Goal: Check status: Check status

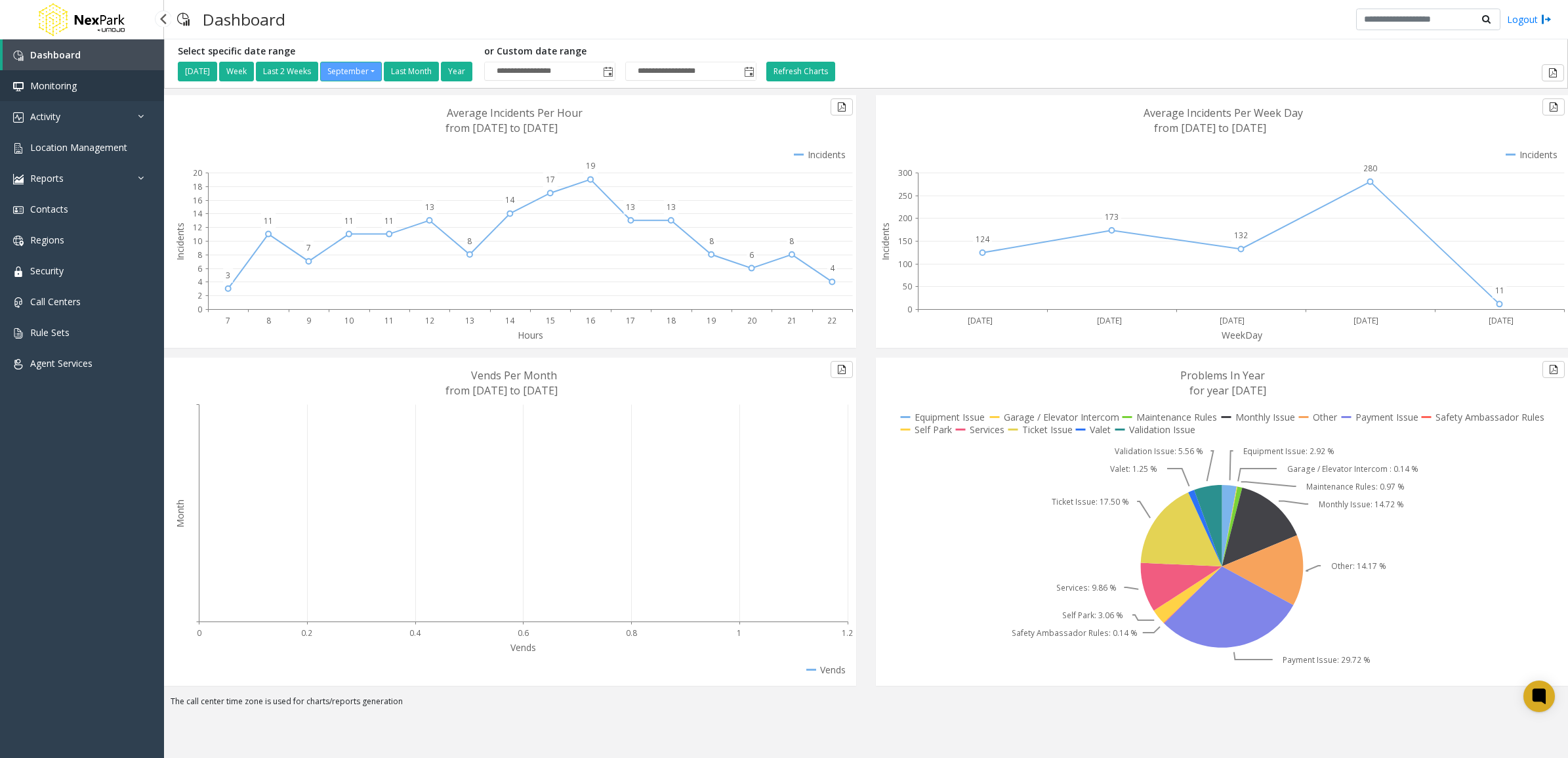
click at [73, 77] on link "Monitoring" at bounding box center [82, 86] width 164 height 31
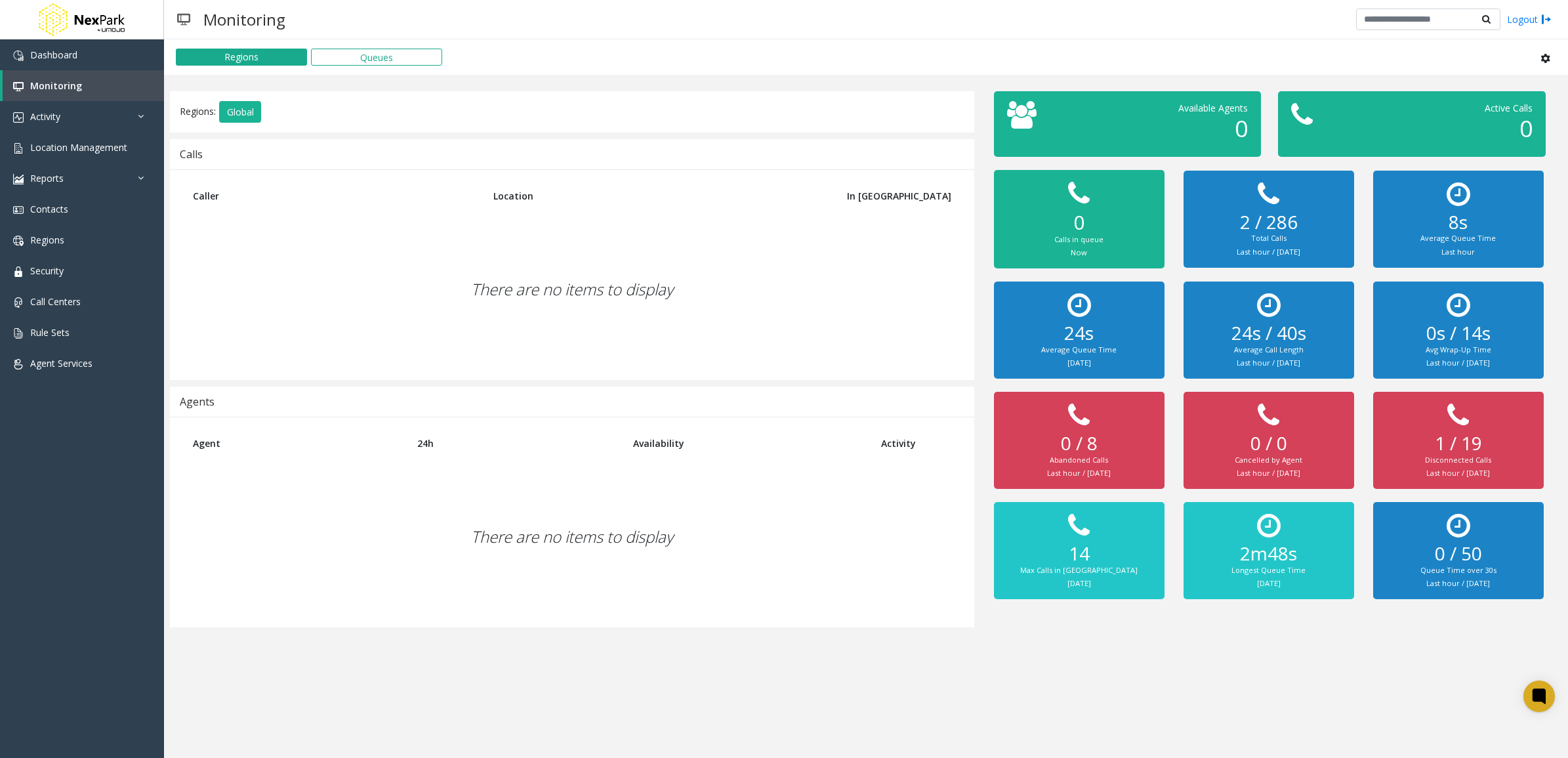
click at [522, 466] on div "There are no items to display" at bounding box center [571, 537] width 778 height 155
click at [454, 520] on div "There are no items to display" at bounding box center [571, 537] width 778 height 155
click at [496, 523] on div "There are no items to display" at bounding box center [571, 537] width 778 height 155
click at [499, 528] on div "There are no items to display" at bounding box center [571, 537] width 778 height 155
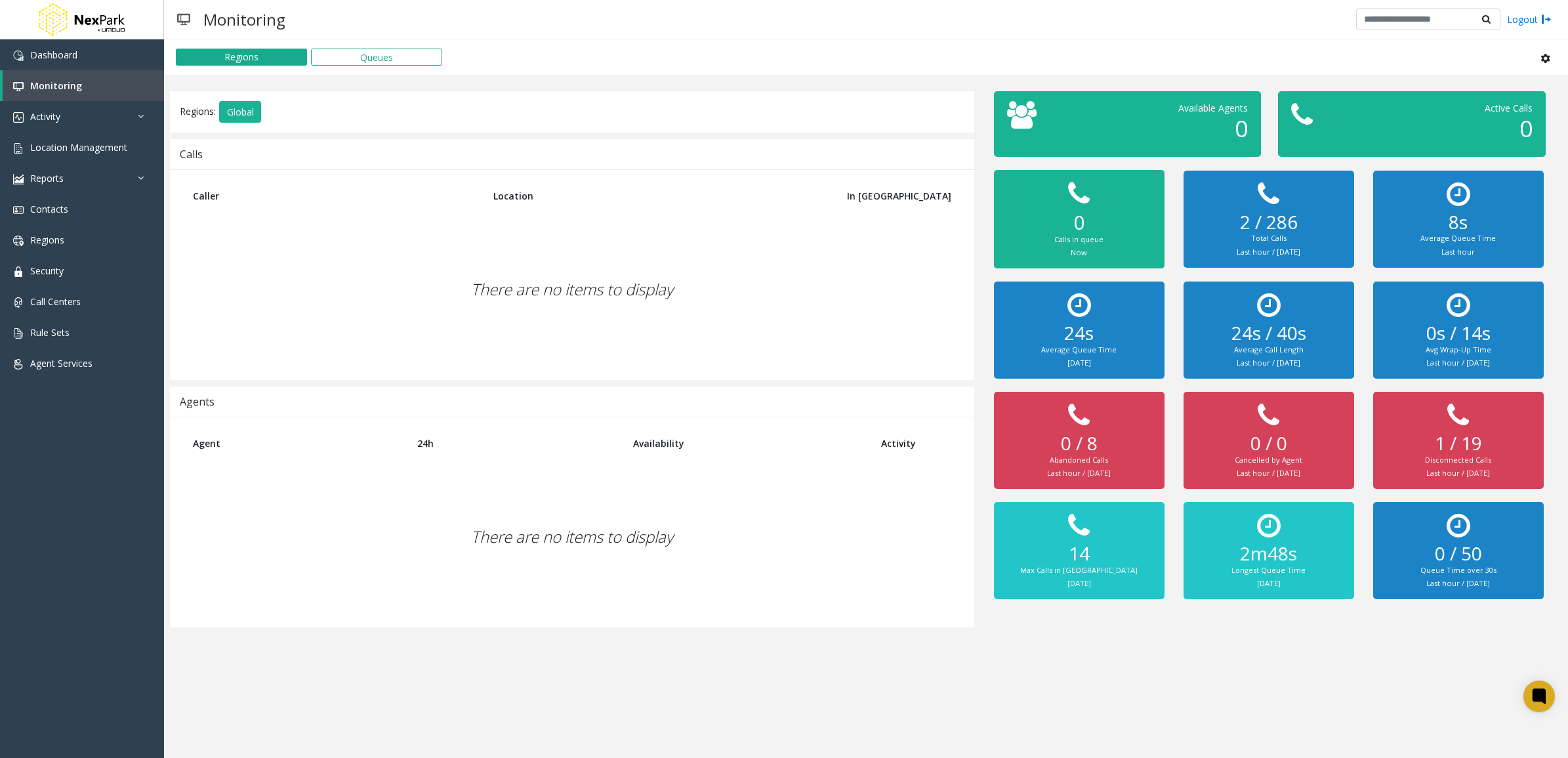
drag, startPoint x: 499, startPoint y: 528, endPoint x: 527, endPoint y: 546, distance: 33.3
click at [527, 546] on div "There are no items to display" at bounding box center [571, 537] width 778 height 155
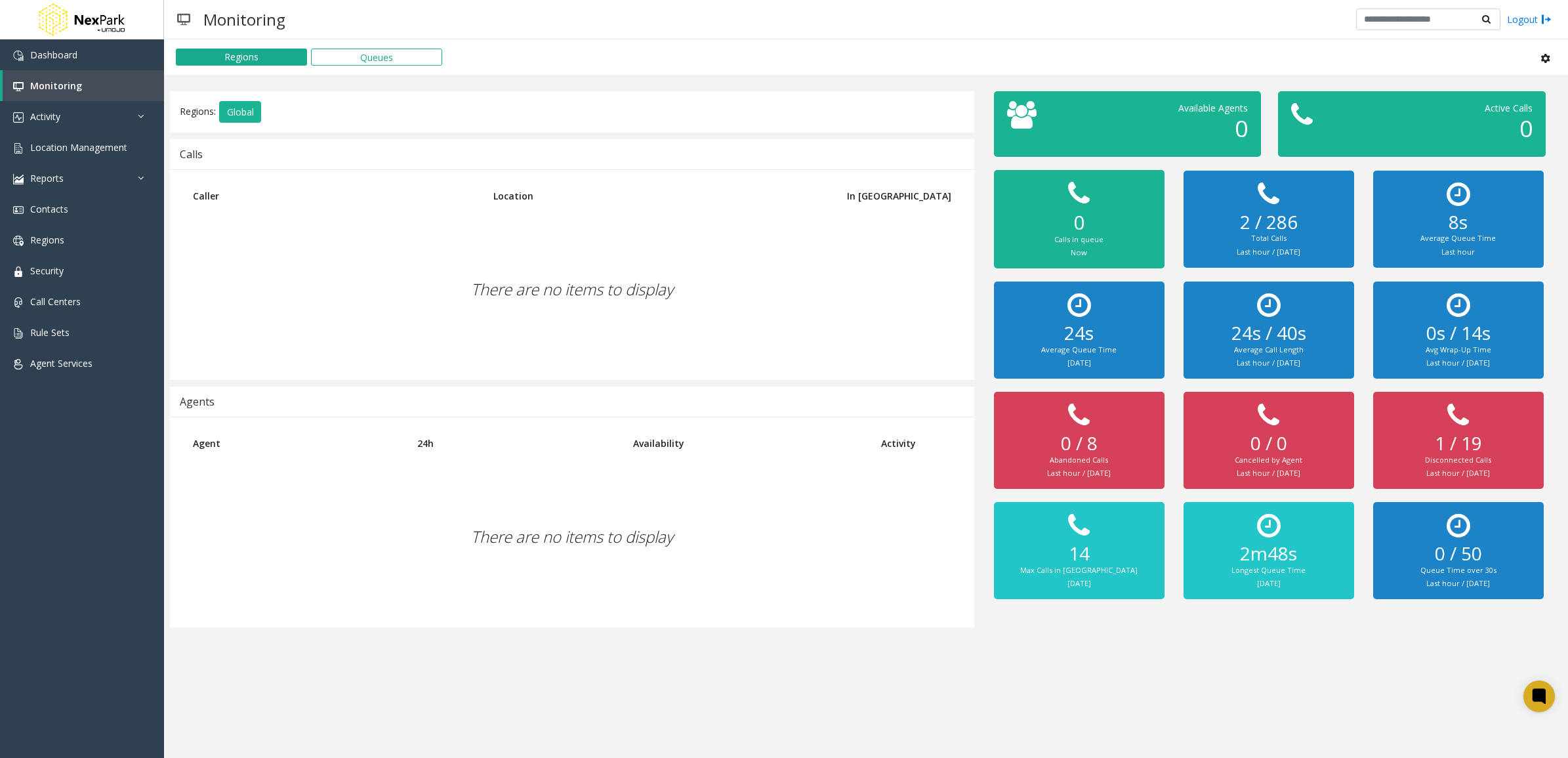
click at [1258, 220] on h2 "2 / 286" at bounding box center [1269, 222] width 144 height 22
drag, startPoint x: 1258, startPoint y: 220, endPoint x: 1044, endPoint y: 228, distance: 214.1
click at [1044, 228] on h2 "0" at bounding box center [1079, 222] width 144 height 24
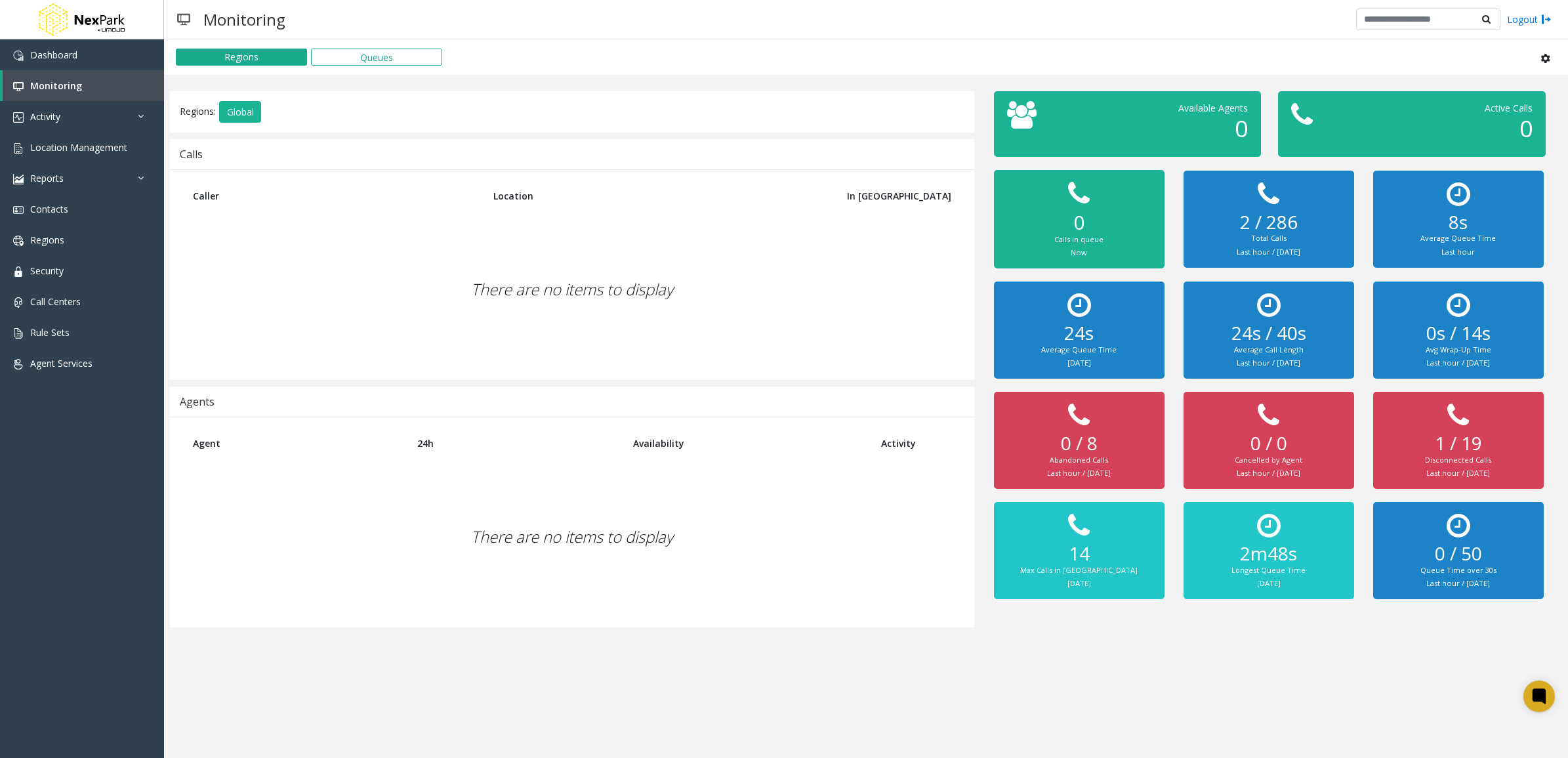
click at [1051, 228] on h2 "0" at bounding box center [1079, 222] width 144 height 24
